Goal: Transaction & Acquisition: Book appointment/travel/reservation

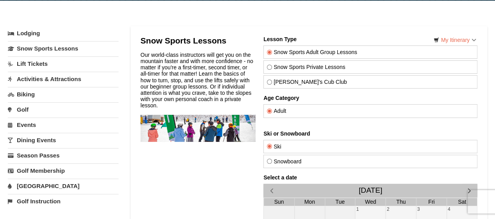
scroll to position [39, 0]
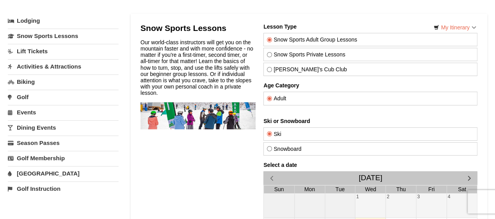
click at [269, 148] on input "Snowboard" at bounding box center [269, 148] width 5 height 5
radio input "true"
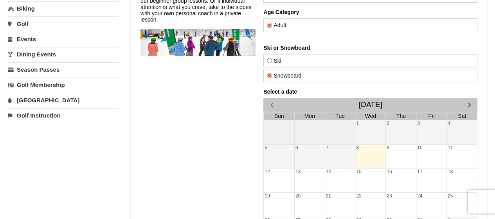
scroll to position [117, 0]
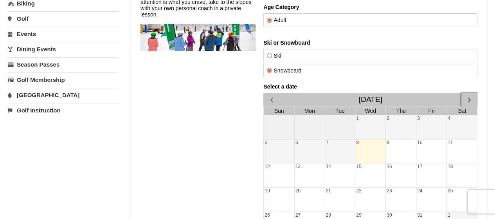
click at [472, 97] on span "button" at bounding box center [469, 100] width 8 height 8
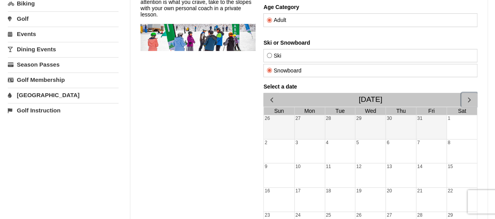
click at [472, 97] on span "button" at bounding box center [469, 100] width 8 height 8
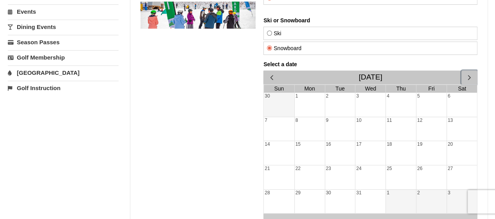
scroll to position [157, 0]
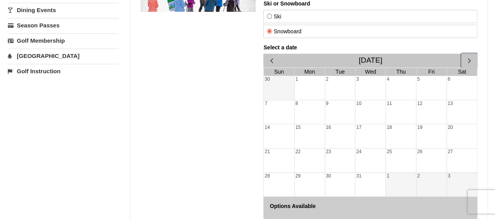
click at [428, 154] on div "26" at bounding box center [432, 160] width 30 height 24
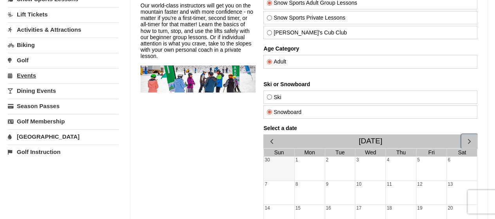
scroll to position [78, 0]
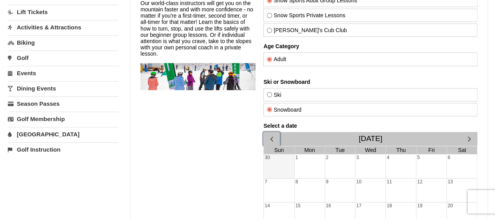
click at [273, 137] on span "button" at bounding box center [271, 139] width 8 height 8
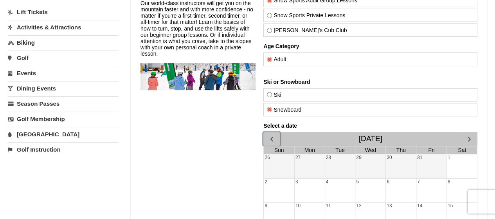
click at [273, 137] on span "button" at bounding box center [271, 139] width 8 height 8
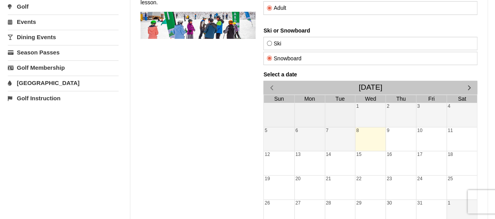
scroll to position [117, 0]
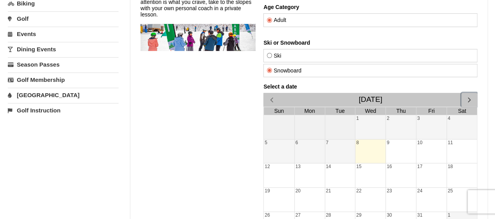
click at [471, 96] on span "button" at bounding box center [469, 100] width 8 height 8
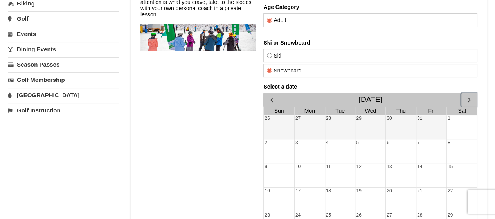
click at [471, 96] on span "button" at bounding box center [469, 100] width 8 height 8
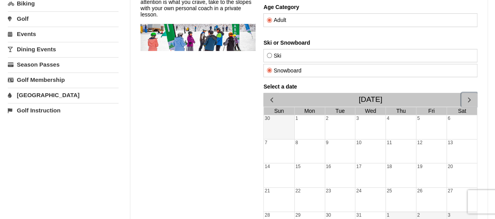
click at [423, 191] on div "26" at bounding box center [432, 200] width 30 height 24
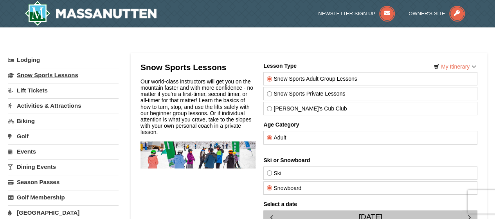
click at [47, 75] on link "Snow Sports Lessons" at bounding box center [63, 75] width 111 height 14
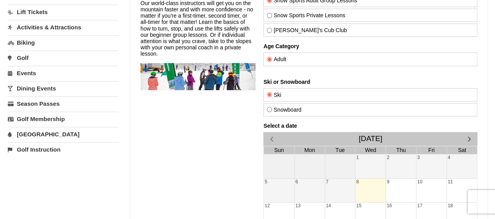
scroll to position [157, 0]
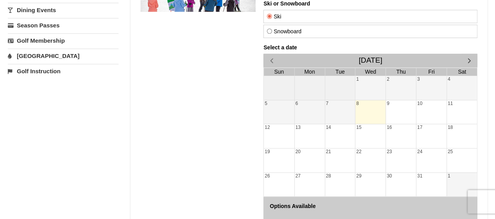
click at [367, 106] on div "8" at bounding box center [370, 112] width 30 height 24
click at [294, 203] on h4 "Options Available" at bounding box center [371, 206] width 202 height 6
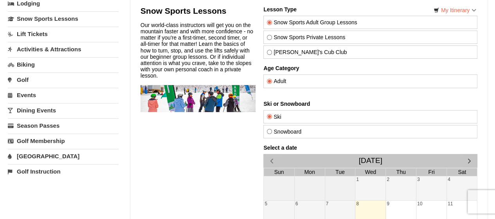
scroll to position [39, 0]
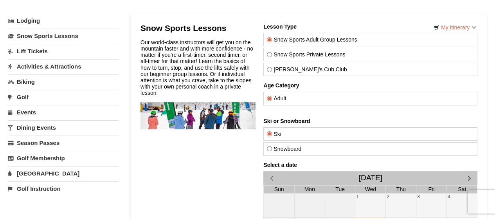
click at [34, 50] on link "Lift Tickets" at bounding box center [63, 51] width 111 height 14
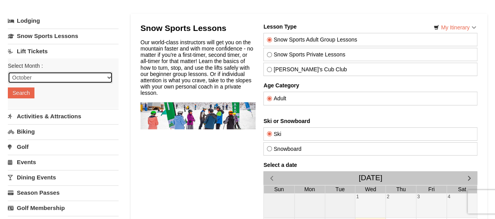
click at [108, 76] on select "October November December January February March April May June July August Sep…" at bounding box center [60, 78] width 105 height 12
select select "12"
click at [8, 72] on select "October November December January February March April May June July August Sep…" at bounding box center [60, 78] width 105 height 12
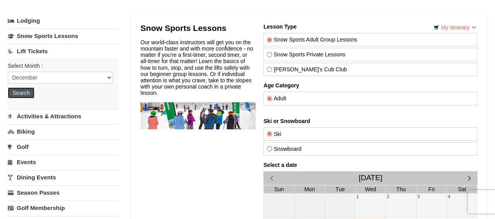
click at [26, 91] on button "Search" at bounding box center [21, 92] width 27 height 11
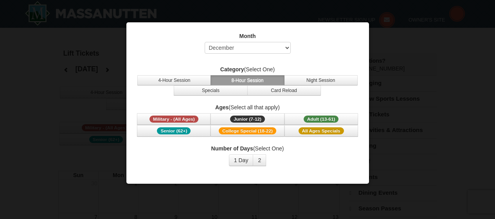
select select "12"
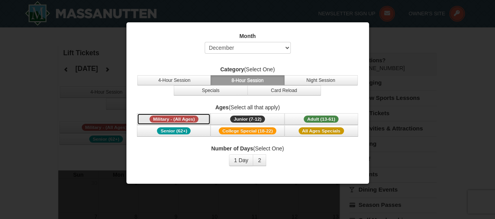
click at [168, 117] on span "Military - (All Ages)" at bounding box center [174, 118] width 49 height 7
click at [239, 158] on button "1 Day" at bounding box center [241, 160] width 25 height 12
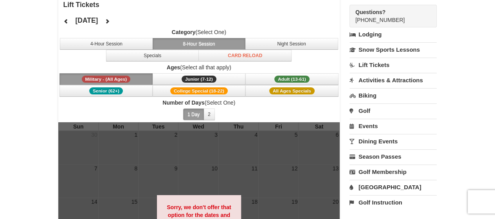
scroll to position [39, 0]
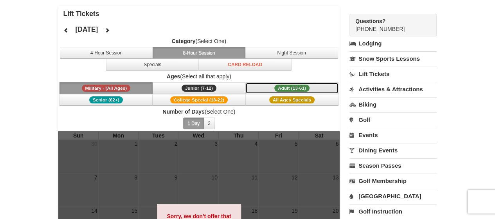
click at [288, 86] on span "Adult (13-61)" at bounding box center [291, 88] width 35 height 7
click at [281, 90] on span "Adult (13-61)" at bounding box center [291, 88] width 35 height 7
click at [283, 86] on span "Adult (13-61)" at bounding box center [291, 88] width 35 height 7
click at [191, 50] on button "8-Hour Session" at bounding box center [199, 53] width 93 height 12
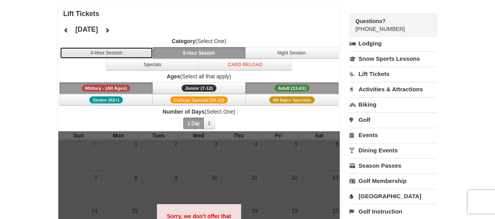
click at [127, 53] on button "4-Hour Session" at bounding box center [106, 53] width 93 height 12
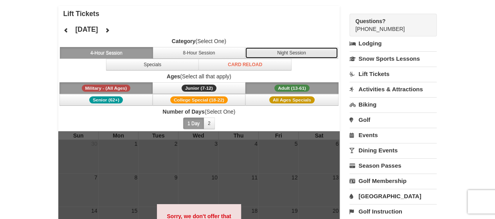
click at [297, 50] on button "Night Session" at bounding box center [291, 53] width 93 height 12
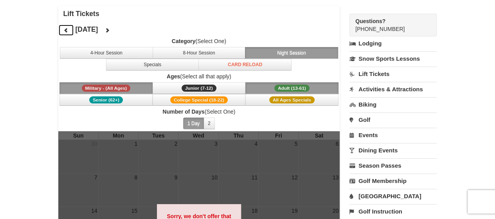
click at [64, 29] on icon at bounding box center [65, 29] width 5 height 5
click at [16, 97] on div "× Lift Tickets September 2025 Category (Select One) 4-Hour Session 8-Hour Sessi…" at bounding box center [247, 174] width 495 height 373
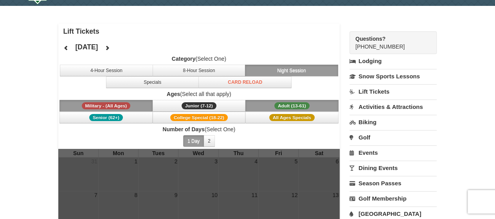
scroll to position [0, 0]
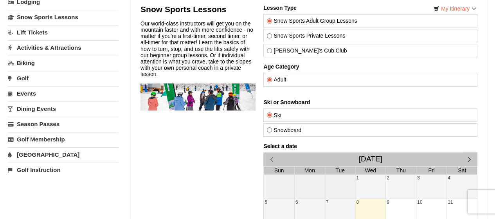
scroll to position [39, 0]
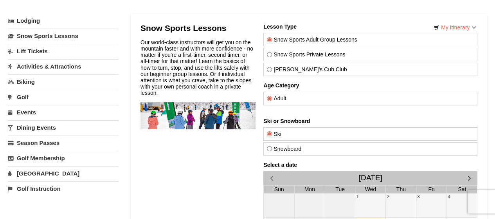
click at [22, 51] on link "Lift Tickets" at bounding box center [63, 51] width 111 height 14
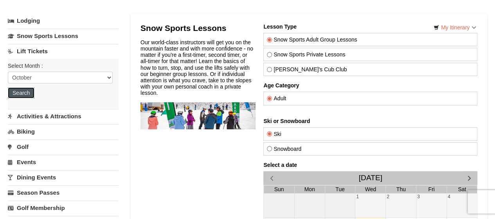
click at [20, 91] on button "Search" at bounding box center [21, 92] width 27 height 11
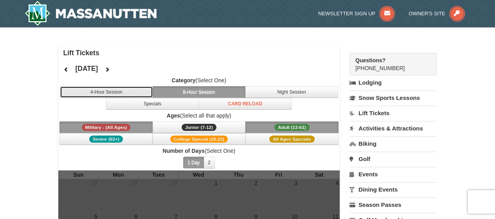
click at [111, 90] on button "4-Hour Session" at bounding box center [106, 92] width 93 height 12
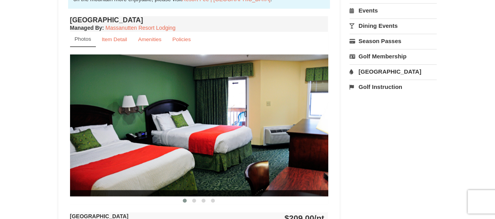
scroll to position [352, 0]
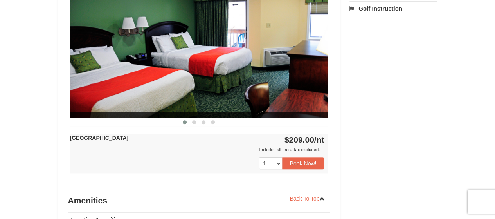
click at [323, 45] on img at bounding box center [199, 46] width 258 height 141
click at [193, 121] on span at bounding box center [194, 122] width 4 height 4
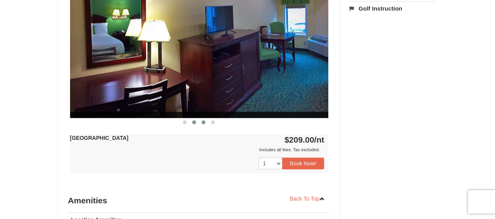
click at [203, 120] on span at bounding box center [204, 122] width 4 height 4
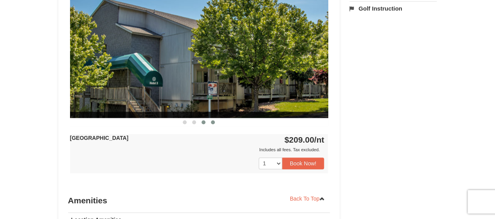
click at [213, 121] on span at bounding box center [213, 122] width 4 height 4
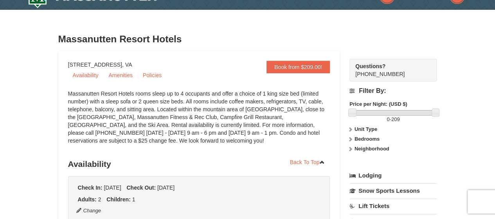
scroll to position [0, 0]
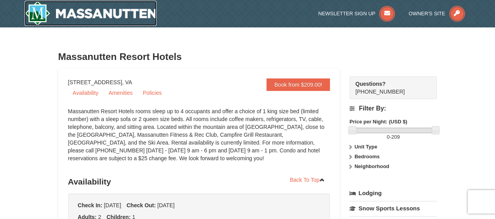
click at [118, 13] on img at bounding box center [91, 13] width 132 height 25
